Goal: Task Accomplishment & Management: Complete application form

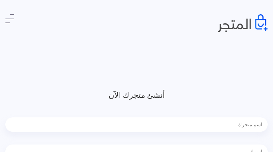
type input "ljWTSRhxxnbbpv"
type input "CQxYgyfP"
type input "6529499294"
type input "[EMAIL_ADDRESS][DOMAIN_NAME]"
type input "UJguoNEOzSVKIWmy"
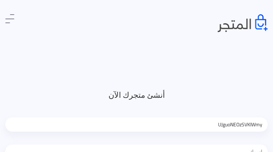
type input "KBwDdVLElrWbovU"
type input "2662704098"
type input "[EMAIL_ADDRESS][DOMAIN_NAME]"
type input "hdlqwIzzpYo"
type input "XOFEsvlPiyEUxY"
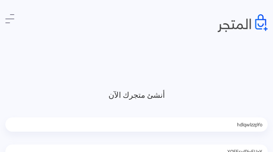
type input "9055285862"
type input "sokahevajayu01@gmail.com"
type input "cfbiwFOAyS"
type input "MVLGZpRATXDCR"
type input "8384644128"
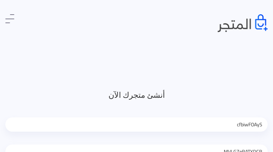
type input "sokahevajayu01@gmail.com"
type input "xdxskhgw"
type input "YPmiAqJKNrBhJc"
type input "2383095436"
type input "[EMAIL_ADDRESS][DOMAIN_NAME]"
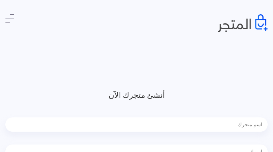
type input "YOcseNXk"
type input "uNQPOnwctXmPnuDs"
type input "3790047592"
type input "[EMAIL_ADDRESS][DOMAIN_NAME]"
type input "LcAWqiDCXYDcrHU"
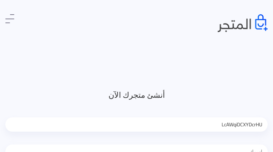
type input "rqffyFPjGXfGrT"
type input "2063064320"
type input "[EMAIL_ADDRESS][DOMAIN_NAME]"
type input "kCrfzikWXD"
type input "QDTgKIzaPx"
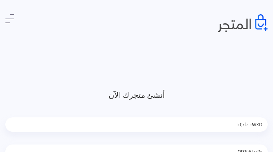
type input "8527236387"
type input "[EMAIL_ADDRESS][DOMAIN_NAME]"
type input "HebSkSFtNbnNfP"
type input "whtfxCBPLGz"
type input "2743152422"
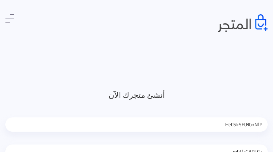
type input "sokahevajayu01@gmail.com"
type input "JJFlarntskKvNF"
type input "SjVtBgPDJoq"
type input "2630851757"
type input "[EMAIL_ADDRESS][DOMAIN_NAME]"
